Goal: Entertainment & Leisure: Consume media (video, audio)

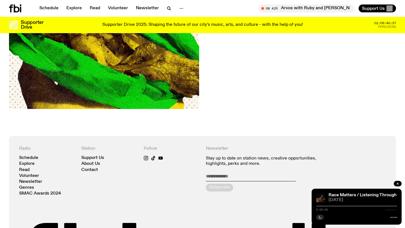
scroll to position [136, 0]
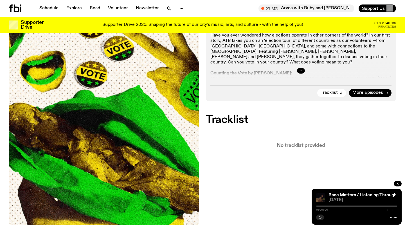
click at [302, 71] on icon "button" at bounding box center [300, 70] width 3 height 3
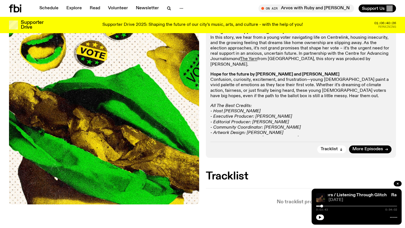
scroll to position [261, 0]
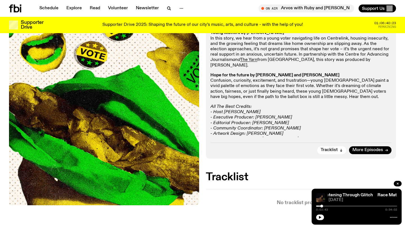
drag, startPoint x: 221, startPoint y: 110, endPoint x: 286, endPoint y: 120, distance: 66.1
click at [293, 123] on p "All The Best Credits: - Host [PERSON_NAME] - Executive Producer: [PERSON_NAME] …" at bounding box center [300, 125] width 181 height 43
click at [286, 126] on em "- Community Coordinator: [PERSON_NAME]" at bounding box center [255, 128] width 90 height 5
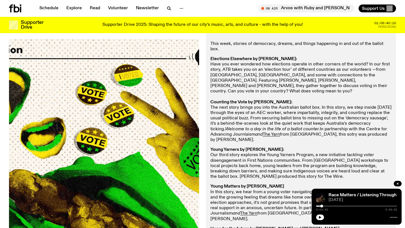
scroll to position [115, 0]
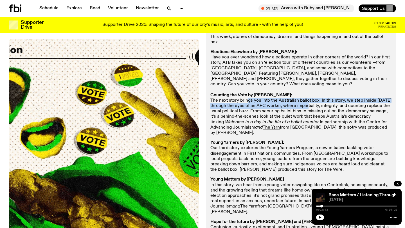
drag, startPoint x: 301, startPoint y: 97, endPoint x: 241, endPoint y: 89, distance: 60.2
click at [246, 89] on p "Elections Elsewhere by [PERSON_NAME]: Have you ever wondered how elections oper…" at bounding box center [300, 93] width 181 height 86
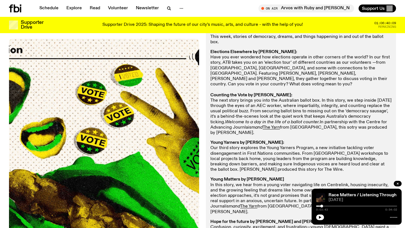
click at [237, 89] on p "Elections Elsewhere by [PERSON_NAME]: Have you ever wondered how elections oper…" at bounding box center [300, 93] width 181 height 86
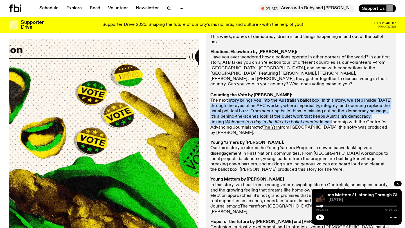
drag, startPoint x: 227, startPoint y: 88, endPoint x: 332, endPoint y: 110, distance: 107.1
click at [332, 110] on p "Elections Elsewhere by [PERSON_NAME]: Have you ever wondered how elections oper…" at bounding box center [300, 93] width 181 height 86
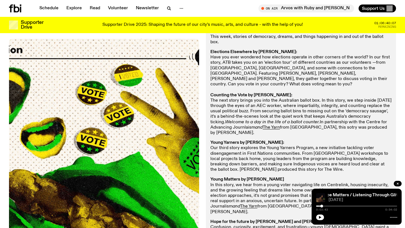
drag, startPoint x: 333, startPoint y: 110, endPoint x: 321, endPoint y: 106, distance: 12.9
click at [333, 110] on p "Elections Elsewhere by [PERSON_NAME]: Have you ever wondered how elections oper…" at bounding box center [300, 93] width 181 height 86
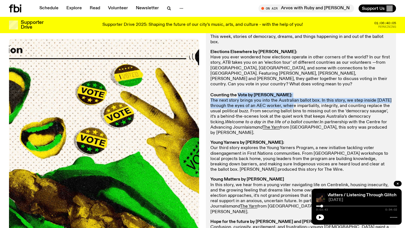
drag, startPoint x: 238, startPoint y: 82, endPoint x: 286, endPoint y: 94, distance: 49.4
click at [286, 94] on p "Elections Elsewhere by [PERSON_NAME]: Have you ever wondered how elections oper…" at bounding box center [300, 93] width 181 height 86
click at [287, 94] on p "Elections Elsewhere by [PERSON_NAME]: Have you ever wondered how elections oper…" at bounding box center [300, 93] width 181 height 86
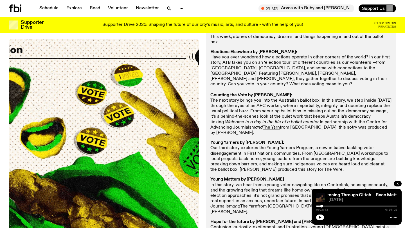
click at [279, 90] on p "Elections Elsewhere by [PERSON_NAME]: Have you ever wondered how elections oper…" at bounding box center [300, 93] width 181 height 86
drag, startPoint x: 277, startPoint y: 90, endPoint x: 324, endPoint y: 95, distance: 47.9
click at [324, 95] on p "Elections Elsewhere by [PERSON_NAME]: Have you ever wondered how elections oper…" at bounding box center [300, 93] width 181 height 86
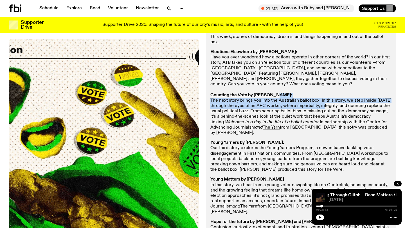
drag, startPoint x: 276, startPoint y: 87, endPoint x: 320, endPoint y: 94, distance: 45.1
click at [320, 94] on p "Elections Elsewhere by [PERSON_NAME]: Have you ever wondered how elections oper…" at bounding box center [300, 93] width 181 height 86
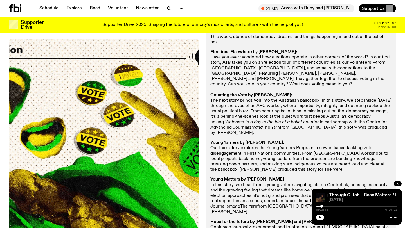
drag, startPoint x: 321, startPoint y: 94, endPoint x: 304, endPoint y: 91, distance: 17.4
click at [320, 94] on p "Elections Elsewhere by [PERSON_NAME]: Have you ever wondered how elections oper…" at bounding box center [300, 93] width 181 height 86
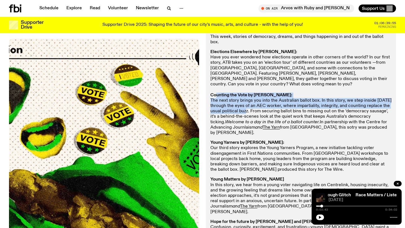
drag, startPoint x: 216, startPoint y: 84, endPoint x: 241, endPoint y: 100, distance: 29.9
click at [241, 100] on p "Elections Elsewhere by [PERSON_NAME]: Have you ever wondered how elections oper…" at bounding box center [300, 93] width 181 height 86
click at [241, 101] on p "Elections Elsewhere by [PERSON_NAME]: Have you ever wondered how elections oper…" at bounding box center [300, 93] width 181 height 86
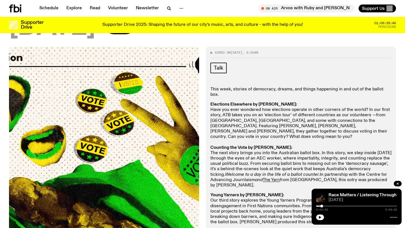
scroll to position [66, 0]
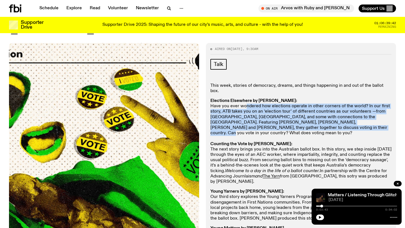
drag, startPoint x: 246, startPoint y: 102, endPoint x: 292, endPoint y: 125, distance: 51.1
click at [292, 125] on p "Elections Elsewhere by [PERSON_NAME]: Have you ever wondered how elections oper…" at bounding box center [300, 141] width 181 height 86
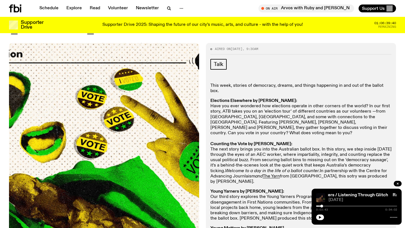
drag, startPoint x: 313, startPoint y: 125, endPoint x: 304, endPoint y: 123, distance: 8.5
click at [309, 125] on p "Elections Elsewhere by [PERSON_NAME]: Have you ever wondered how elections oper…" at bounding box center [300, 141] width 181 height 86
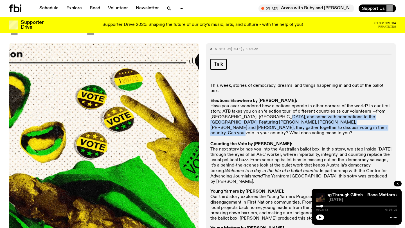
drag, startPoint x: 304, startPoint y: 123, endPoint x: 276, endPoint y: 111, distance: 30.3
click at [274, 111] on p "Elections Elsewhere by [PERSON_NAME]: Have you ever wondered how elections oper…" at bounding box center [300, 141] width 181 height 86
click at [276, 111] on p "Elections Elsewhere by [PERSON_NAME]: Have you ever wondered how elections oper…" at bounding box center [300, 141] width 181 height 86
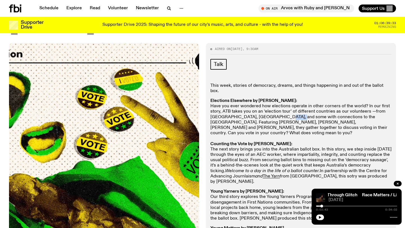
drag, startPoint x: 278, startPoint y: 112, endPoint x: 290, endPoint y: 113, distance: 12.2
click at [290, 113] on p "Elections Elsewhere by [PERSON_NAME]: Have you ever wondered how elections oper…" at bounding box center [300, 141] width 181 height 86
drag, startPoint x: 288, startPoint y: 112, endPoint x: 275, endPoint y: 109, distance: 13.2
click at [288, 112] on p "Elections Elsewhere by [PERSON_NAME]: Have you ever wondered how elections oper…" at bounding box center [300, 141] width 181 height 86
click at [234, 107] on p "Elections Elsewhere by [PERSON_NAME]: Have you ever wondered how elections oper…" at bounding box center [300, 141] width 181 height 86
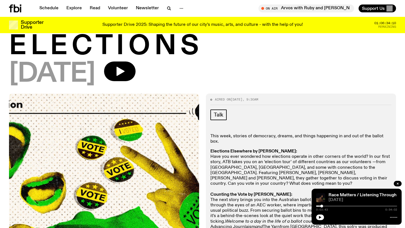
scroll to position [15, 0]
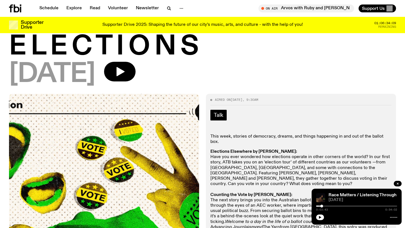
click at [225, 116] on link "Talk" at bounding box center [218, 115] width 16 height 11
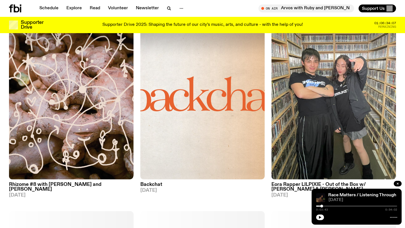
scroll to position [261, 0]
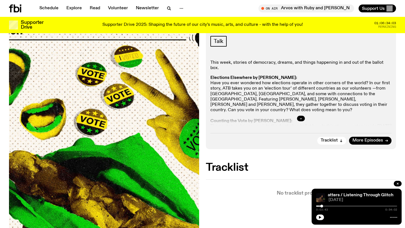
scroll to position [92, 0]
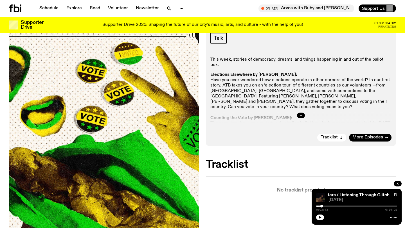
click at [302, 113] on button "button" at bounding box center [301, 116] width 8 height 6
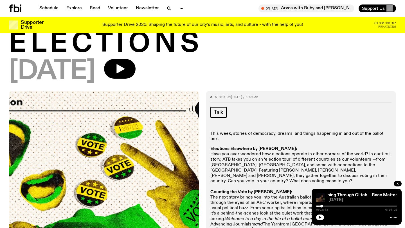
scroll to position [17, 0]
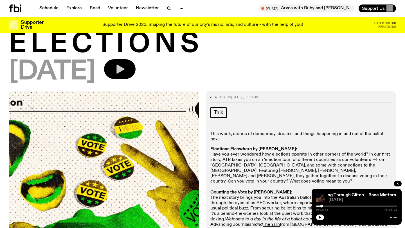
click at [125, 69] on icon "button" at bounding box center [120, 69] width 8 height 9
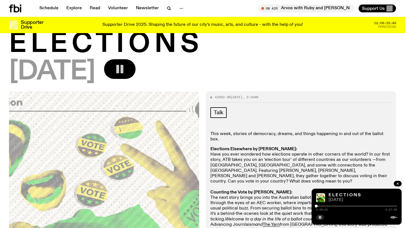
click at [279, 134] on p "This week, stories of democracy, dreams, and things happening in and out of the…" at bounding box center [300, 137] width 181 height 11
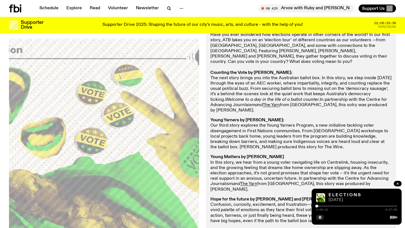
scroll to position [138, 0]
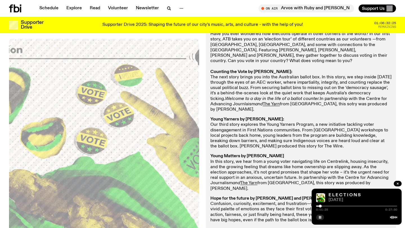
click at [231, 8] on div "On Air Arvos with [PERSON_NAME] and Al Tune in live Support Us" at bounding box center [300, 9] width 191 height 8
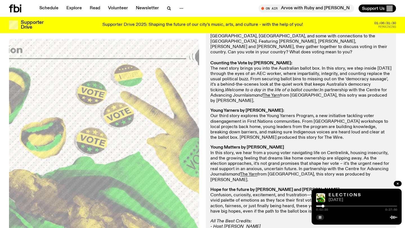
scroll to position [147, 0]
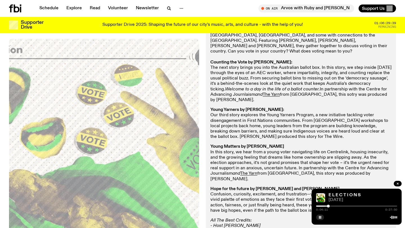
click at [288, 66] on p "Elections Elsewhere by [PERSON_NAME]: Have you ever wondered how elections oper…" at bounding box center [300, 60] width 181 height 86
drag, startPoint x: 210, startPoint y: 59, endPoint x: 240, endPoint y: 92, distance: 44.3
click at [240, 92] on div "This week, stories of democracy, dreams, and things happening in and out of the…" at bounding box center [300, 131] width 181 height 260
drag, startPoint x: 237, startPoint y: 90, endPoint x: 209, endPoint y: 58, distance: 42.7
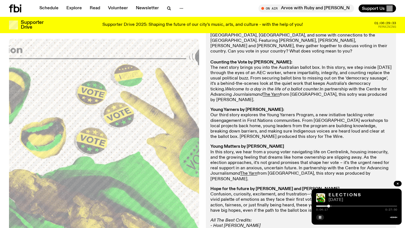
click at [209, 58] on div "Aired on [DATE] 9:30am Talk This week, stories of democracy, dreams, and things…" at bounding box center [301, 116] width 190 height 311
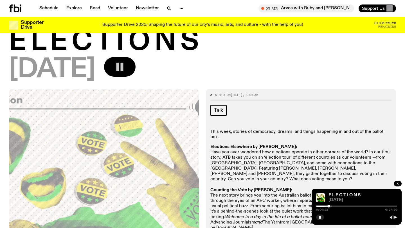
scroll to position [0, 0]
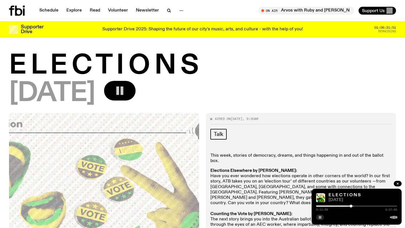
click at [321, 218] on rect "button" at bounding box center [320, 217] width 1 height 3
